Goal: Find specific page/section: Find specific page/section

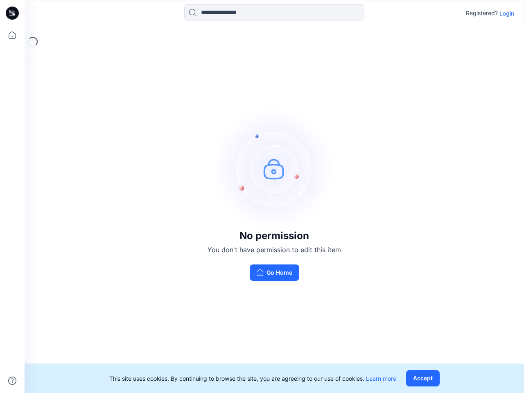
click at [262, 196] on img at bounding box center [274, 168] width 123 height 123
click at [13, 13] on icon at bounding box center [13, 13] width 3 height 0
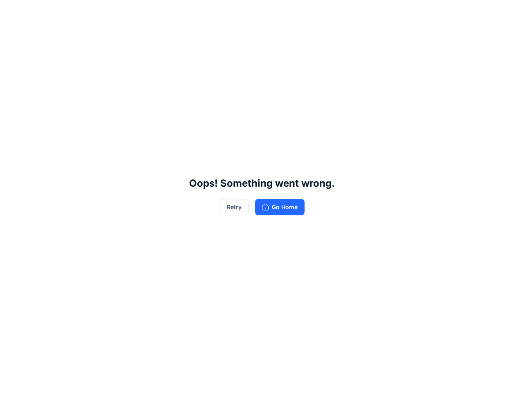
click at [12, 35] on div "Oops! Something went wrong. Retry Go Home" at bounding box center [262, 196] width 524 height 393
click at [12, 381] on div "Oops! Something went wrong. Retry Go Home" at bounding box center [262, 196] width 524 height 393
click at [274, 12] on div "Oops! Something went wrong. Retry Go Home" at bounding box center [262, 196] width 524 height 393
click at [507, 13] on div "Oops! Something went wrong. Retry Go Home" at bounding box center [262, 196] width 524 height 393
click at [424, 378] on div "Oops! Something went wrong. Retry Go Home" at bounding box center [262, 196] width 524 height 393
